Goal: Transaction & Acquisition: Purchase product/service

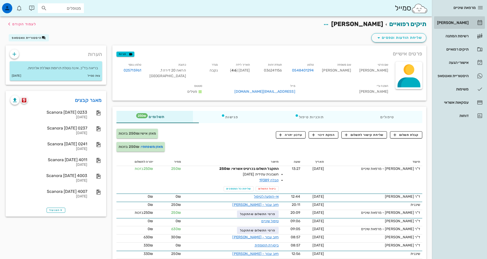
click at [457, 23] on div "[PERSON_NAME]" at bounding box center [452, 23] width 32 height 4
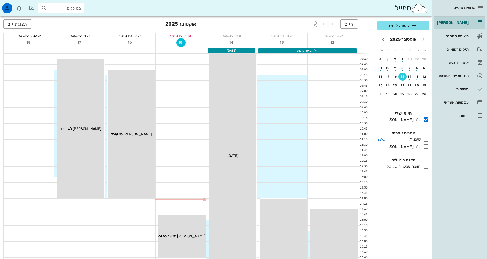
click at [426, 138] on icon at bounding box center [426, 139] width 6 height 6
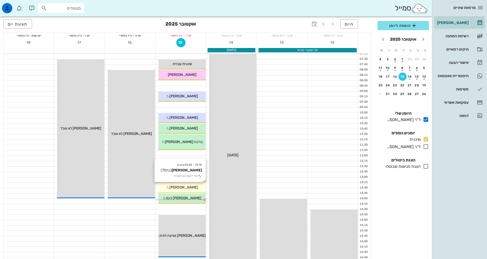
click at [196, 187] on div "[PERSON_NAME]" at bounding box center [181, 187] width 47 height 5
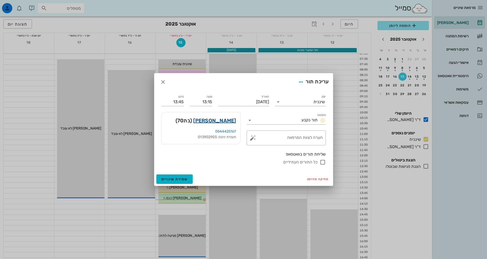
click at [228, 120] on link "[PERSON_NAME]" at bounding box center [214, 121] width 43 height 8
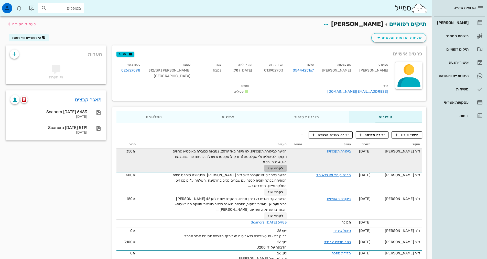
click at [268, 167] on span "לקרוא עוד" at bounding box center [276, 169] width 16 height 4
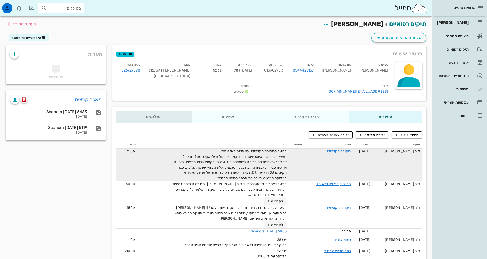
click at [146, 115] on span "תשלומים 0₪" at bounding box center [154, 117] width 16 height 4
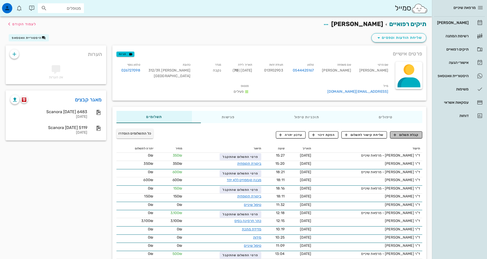
click at [417, 133] on span "קבלת תשלום" at bounding box center [406, 135] width 25 height 5
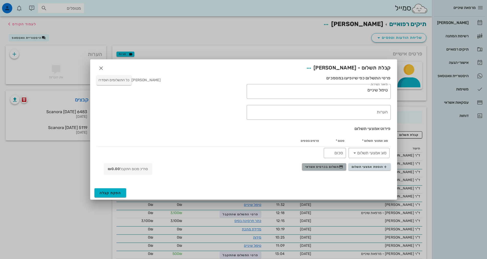
click at [334, 166] on span "תשלום בכרטיס אשראי" at bounding box center [324, 167] width 38 height 4
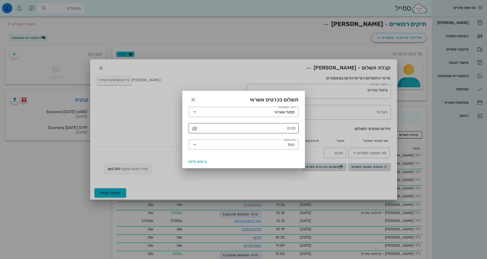
click at [293, 126] on div "סכום" at bounding box center [247, 128] width 97 height 10
type input "250"
click at [193, 101] on icon "button" at bounding box center [193, 100] width 6 height 6
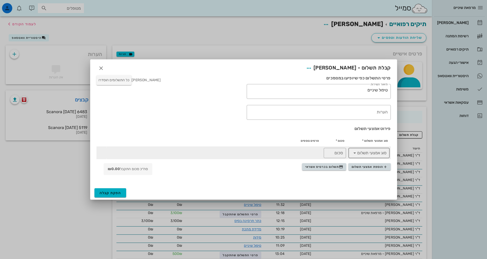
click at [368, 157] on input "סוג אמצעי תשלום" at bounding box center [373, 153] width 28 height 8
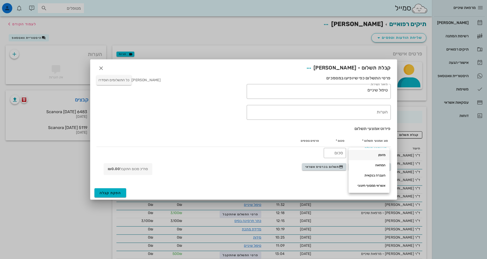
click at [382, 155] on div "מזומן" at bounding box center [369, 155] width 33 height 4
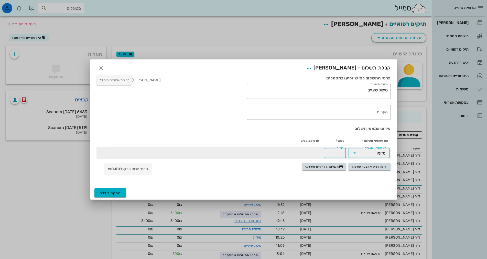
click at [339, 154] on input "סכום" at bounding box center [335, 153] width 16 height 8
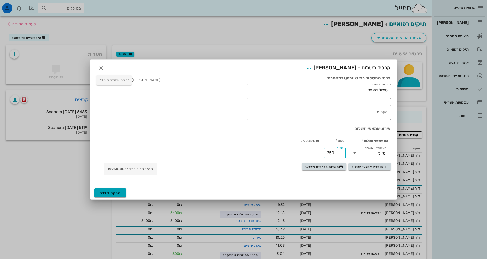
type input "250"
click at [116, 193] on span "הפקת קבלה" at bounding box center [111, 193] width 22 height 4
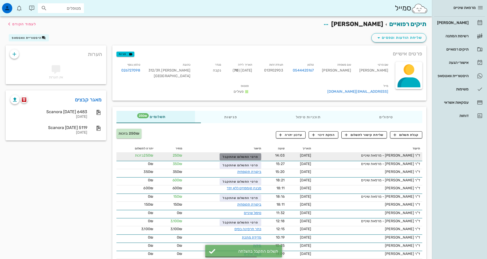
click at [223, 155] on span "פרטי התשלום שהתקבל" at bounding box center [240, 157] width 35 height 4
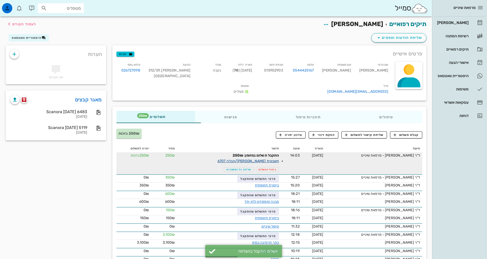
click at [250, 159] on link "חשבונית [PERSON_NAME]/קבלה 6707" at bounding box center [247, 161] width 61 height 4
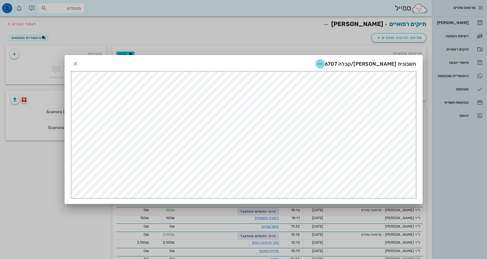
click at [323, 64] on icon "button" at bounding box center [320, 64] width 6 height 6
click at [346, 103] on div "שליחה בוואטסאפ" at bounding box center [342, 101] width 28 height 5
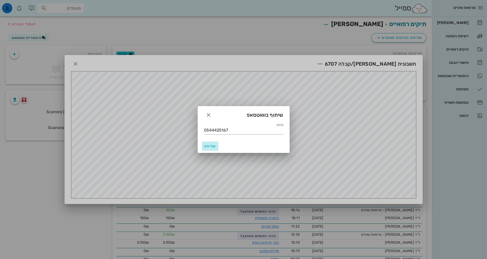
click at [207, 143] on button "שליחה" at bounding box center [210, 146] width 16 height 9
